Goal: Check status: Check status

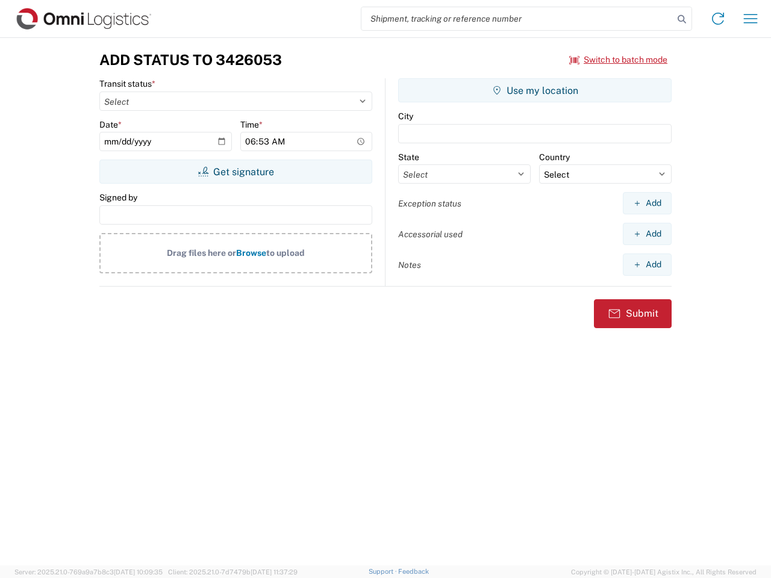
click at [518, 19] on input "search" at bounding box center [518, 18] width 312 height 23
click at [682, 19] on icon at bounding box center [682, 19] width 17 height 17
click at [718, 19] on icon at bounding box center [718, 18] width 19 height 19
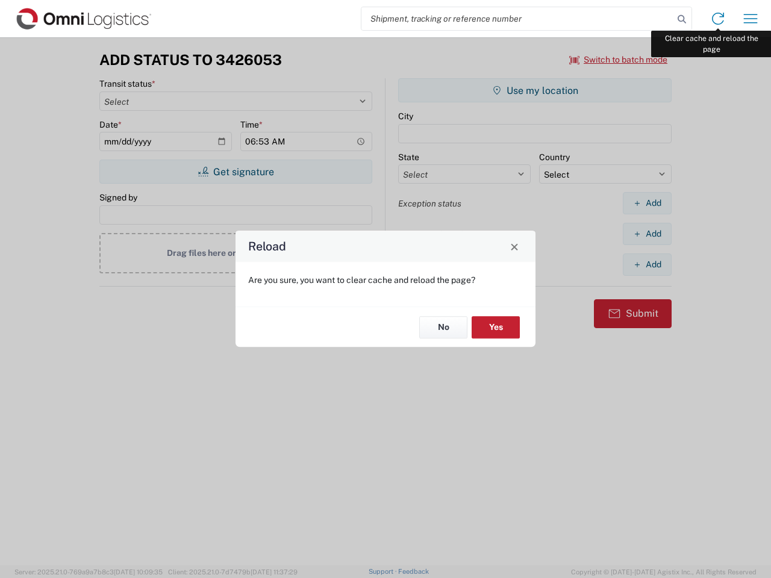
click at [751, 19] on div "Reload Are you sure, you want to clear cache and reload the page? No Yes" at bounding box center [385, 289] width 771 height 578
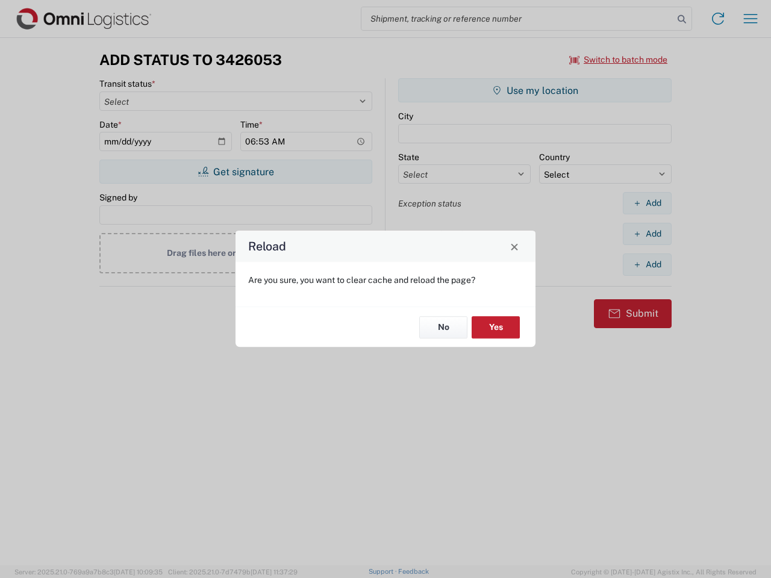
click at [619, 60] on div "Reload Are you sure, you want to clear cache and reload the page? No Yes" at bounding box center [385, 289] width 771 height 578
click at [236, 172] on div "Reload Are you sure, you want to clear cache and reload the page? No Yes" at bounding box center [385, 289] width 771 height 578
click at [535, 90] on div "Reload Are you sure, you want to clear cache and reload the page? No Yes" at bounding box center [385, 289] width 771 height 578
click at [647, 203] on div "Reload Are you sure, you want to clear cache and reload the page? No Yes" at bounding box center [385, 289] width 771 height 578
click at [647, 234] on div "Reload Are you sure, you want to clear cache and reload the page? No Yes" at bounding box center [385, 289] width 771 height 578
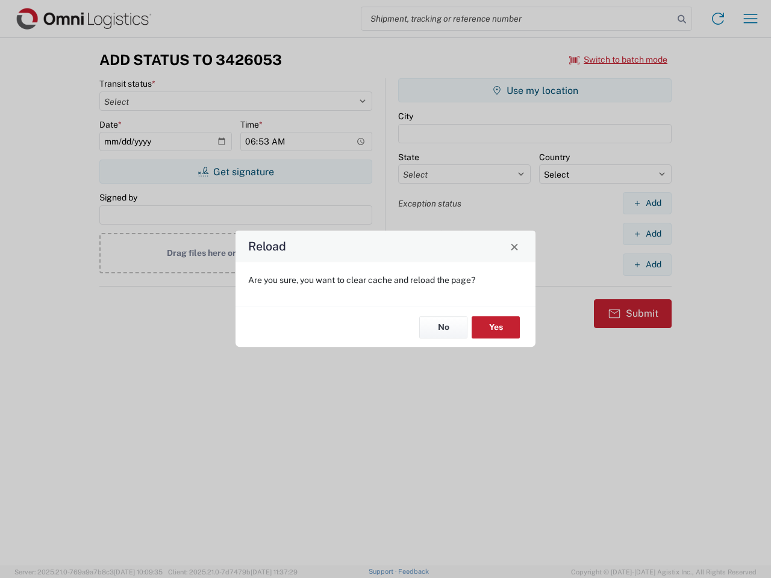
click at [647, 265] on div "Reload Are you sure, you want to clear cache and reload the page? No Yes" at bounding box center [385, 289] width 771 height 578
